Goal: Use online tool/utility: Use online tool/utility

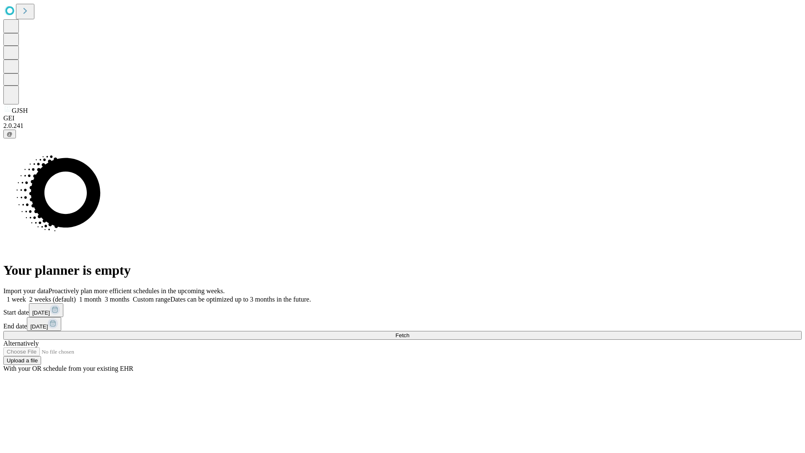
click at [409, 332] on span "Fetch" at bounding box center [402, 335] width 14 height 6
